Goal: Information Seeking & Learning: Check status

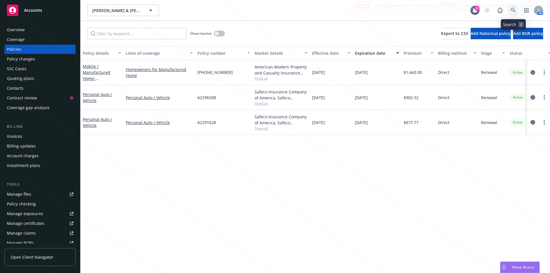
click at [512, 10] on icon at bounding box center [513, 10] width 5 height 5
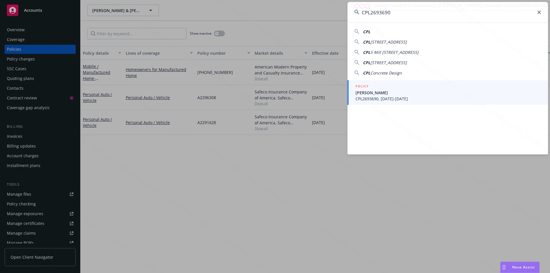
type input "CPL2693690"
click at [413, 95] on span "[PERSON_NAME]" at bounding box center [449, 93] width 186 height 6
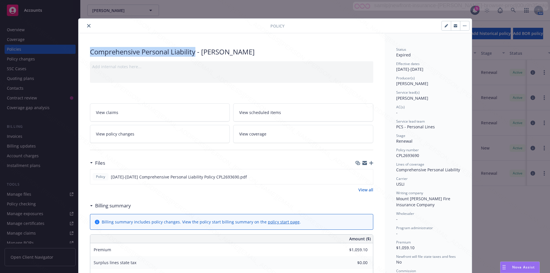
drag, startPoint x: 88, startPoint y: 52, endPoint x: 193, endPoint y: 55, distance: 105.2
click at [193, 55] on div "Comprehensive Personal Liability - [PERSON_NAME]" at bounding box center [231, 52] width 283 height 10
copy div "Comprehensive Personal Liability"
click at [87, 25] on icon "close" at bounding box center [88, 25] width 3 height 3
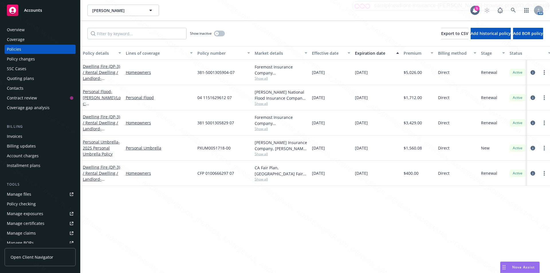
click at [26, 49] on div "Policies" at bounding box center [40, 49] width 66 height 9
click at [117, 35] on input "Filter by keyword..." at bounding box center [136, 33] width 99 height 11
paste input "CPL2693690A"
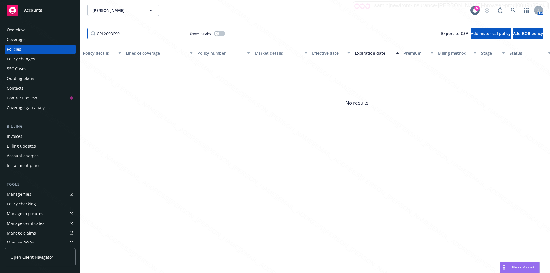
type input "CPL2693690"
click at [218, 35] on div "button" at bounding box center [217, 34] width 4 height 4
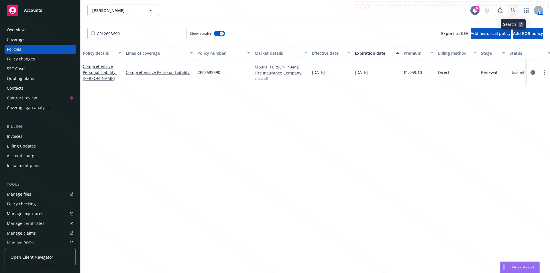
click at [512, 9] on icon at bounding box center [513, 10] width 5 height 5
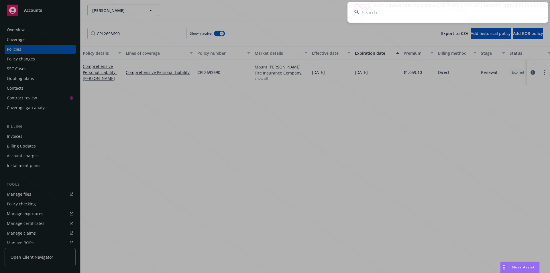
click at [444, 12] on input at bounding box center [448, 12] width 201 height 21
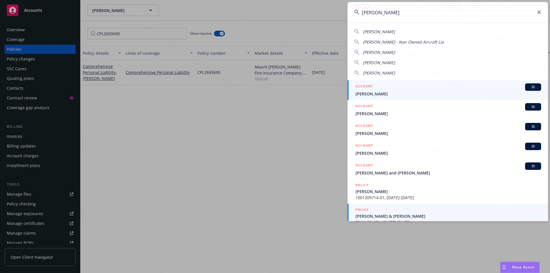
scroll to position [7, 0]
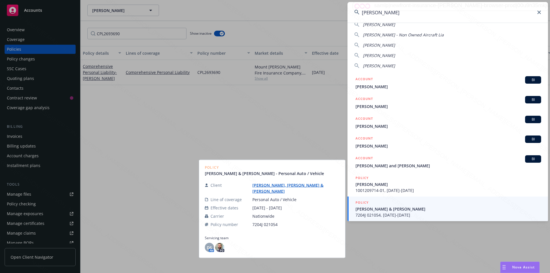
type input "[PERSON_NAME]"
click at [398, 212] on span "7204J 021054, [DATE]-[DATE]" at bounding box center [449, 215] width 186 height 6
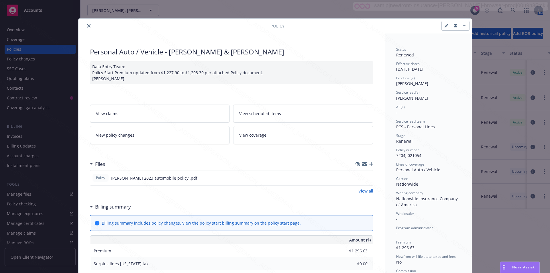
click at [87, 25] on icon "close" at bounding box center [88, 25] width 3 height 3
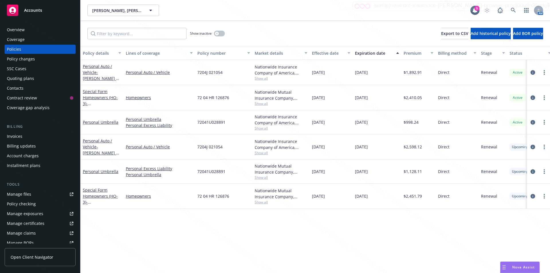
click at [186, 225] on div "Policy details Lines of coverage Policy number Market details Effective date Ex…" at bounding box center [316, 159] width 470 height 227
drag, startPoint x: 381, startPoint y: 73, endPoint x: 353, endPoint y: 71, distance: 27.8
click at [353, 71] on div "[DATE]" at bounding box center [377, 72] width 49 height 25
drag, startPoint x: 419, startPoint y: 148, endPoint x: 398, endPoint y: 146, distance: 21.0
click at [398, 146] on div "Personal Auto / Vehicle - [PERSON_NAME] & [PERSON_NAME] Personal Auto / Vehicle…" at bounding box center [357, 146] width 553 height 25
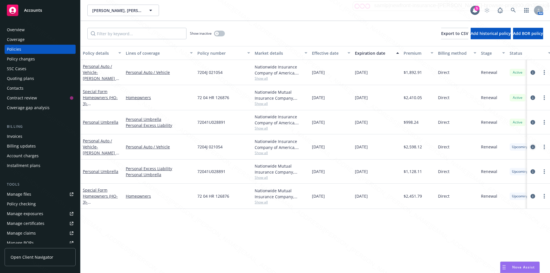
click at [532, 147] on icon "circleInformation" at bounding box center [533, 147] width 5 height 5
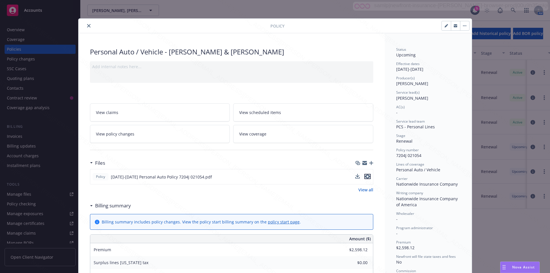
click at [366, 177] on icon "preview file" at bounding box center [367, 177] width 5 height 4
